Goal: Information Seeking & Learning: Learn about a topic

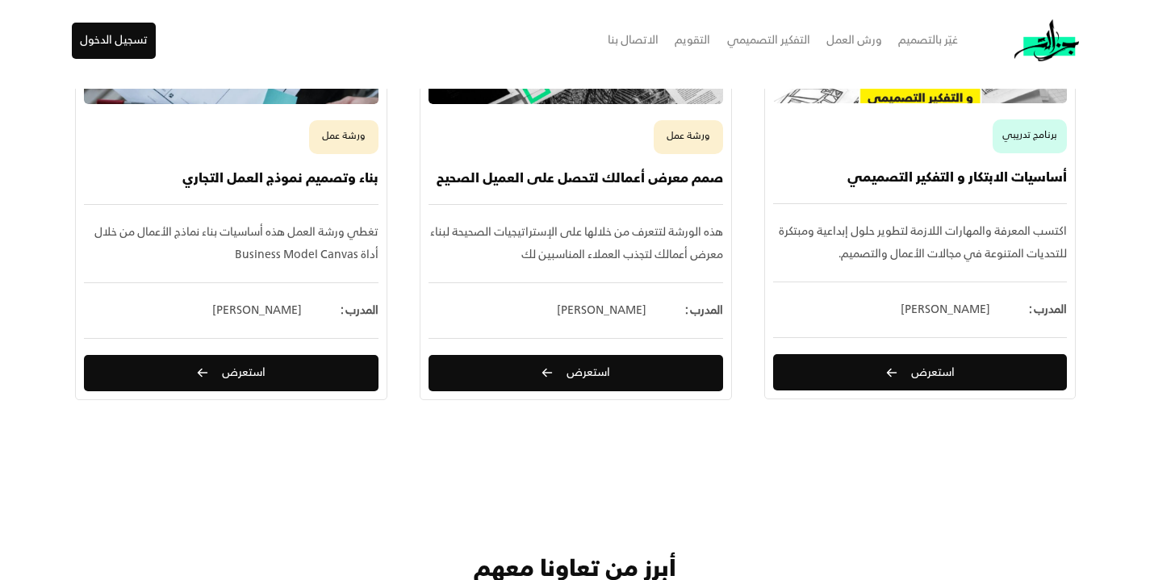
scroll to position [1275, 0]
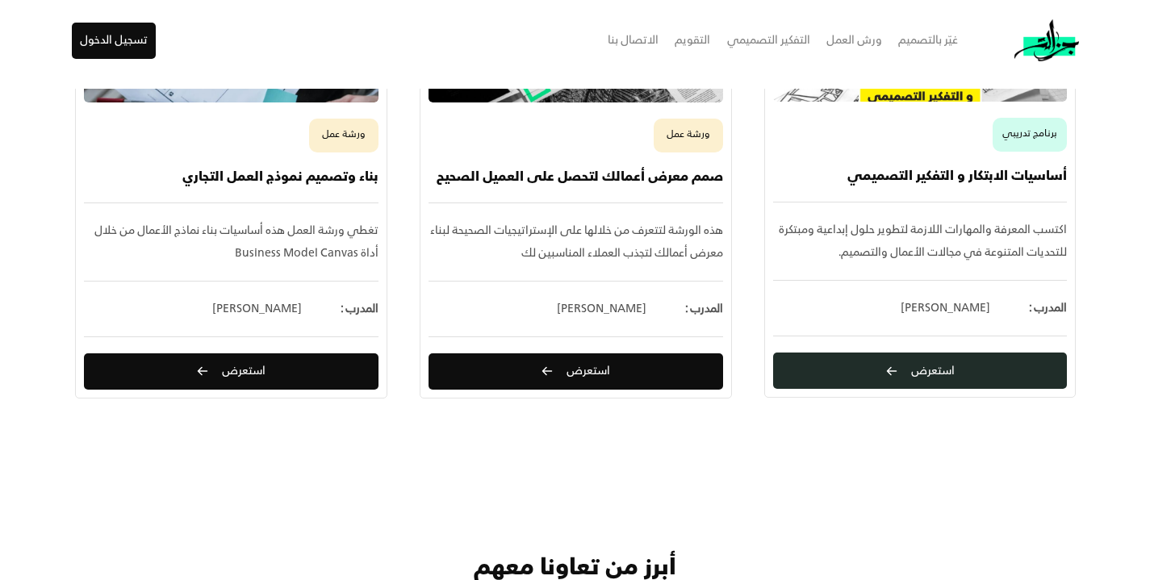
click at [906, 378] on button "استعرض" at bounding box center [920, 371] width 294 height 36
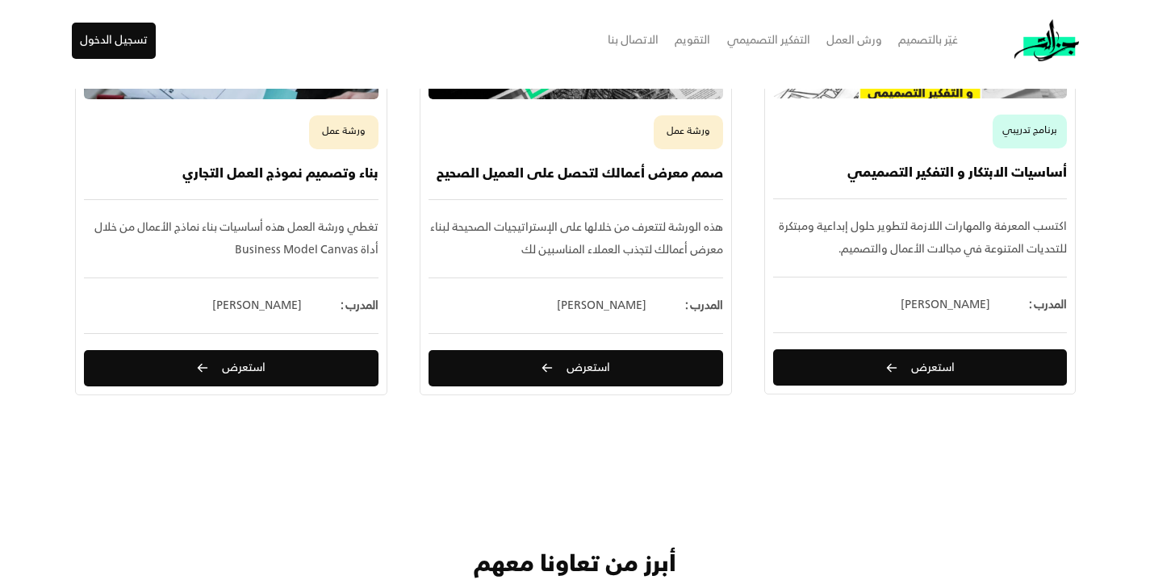
scroll to position [1276, 0]
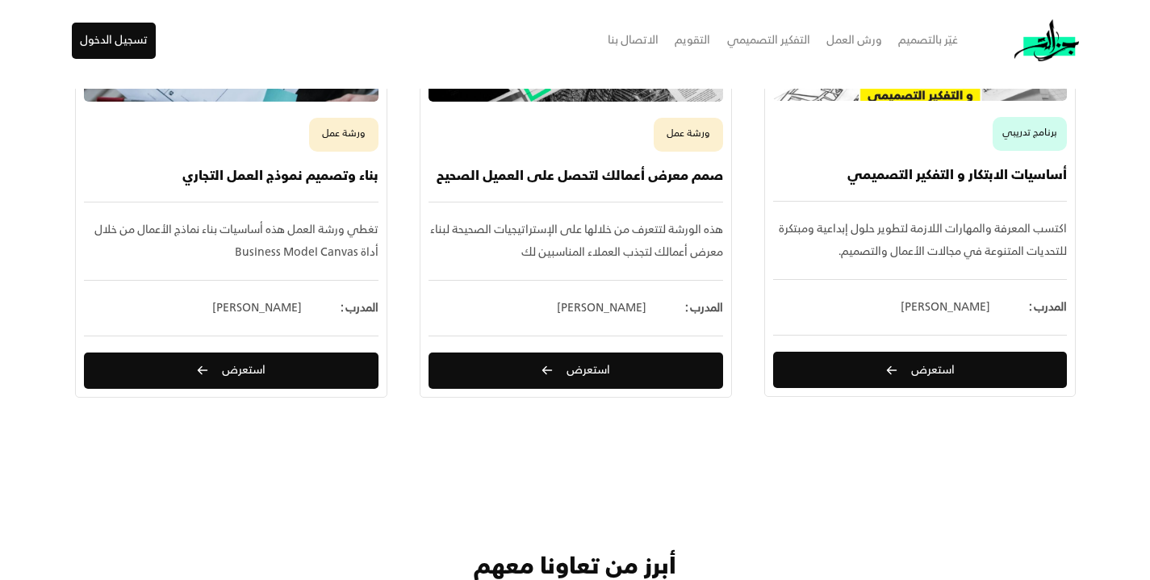
click at [644, 39] on div "الاتصال بنا" at bounding box center [633, 40] width 51 height 23
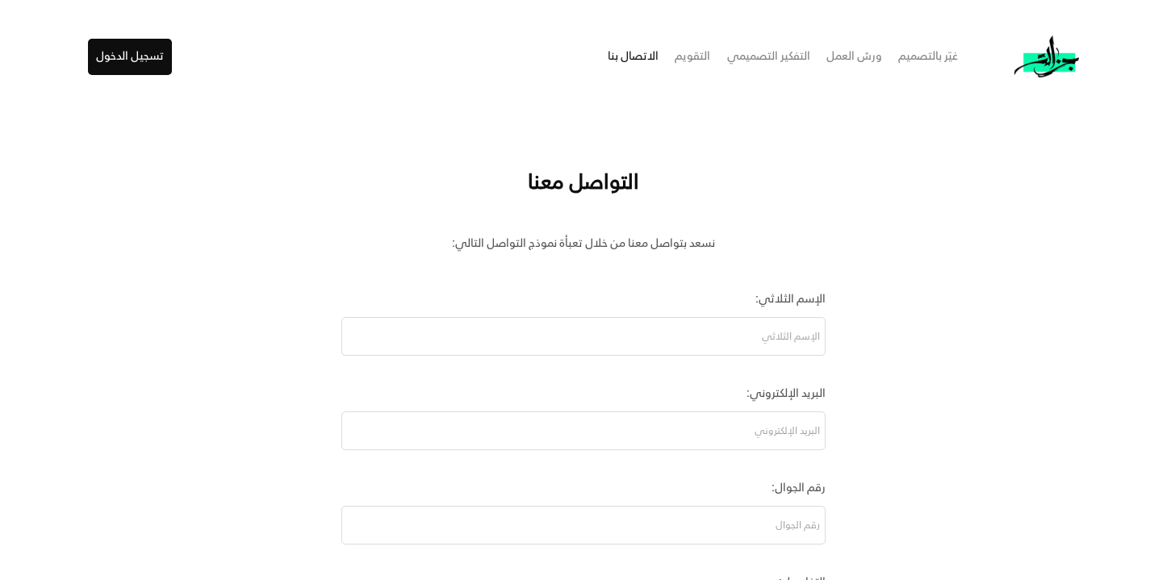
click at [778, 57] on div "التفكير التصميمي" at bounding box center [768, 56] width 83 height 23
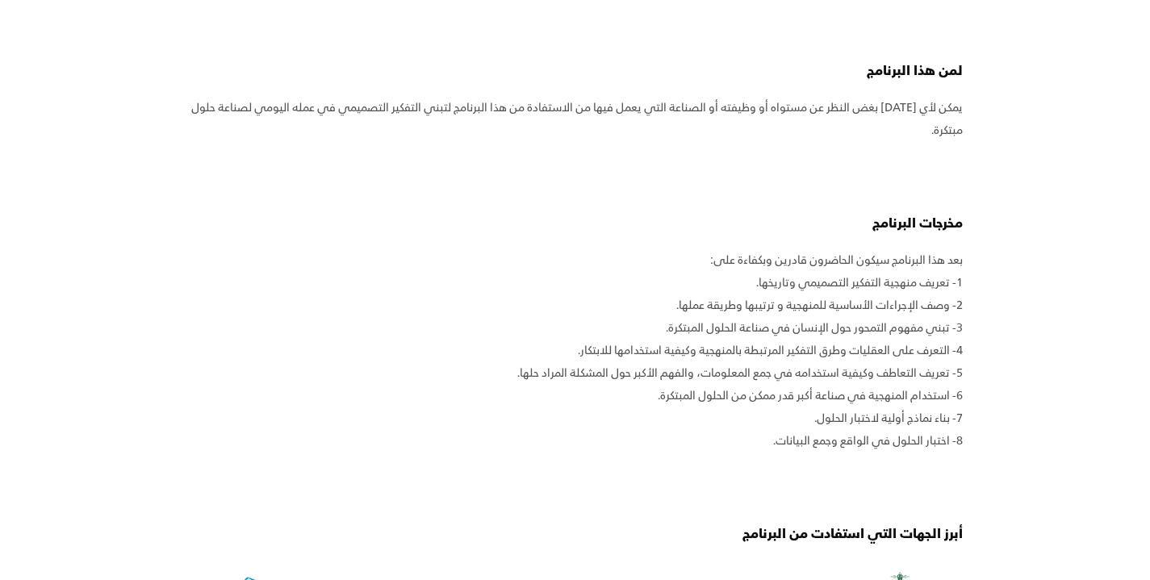
scroll to position [884, 0]
